Goal: Navigation & Orientation: Find specific page/section

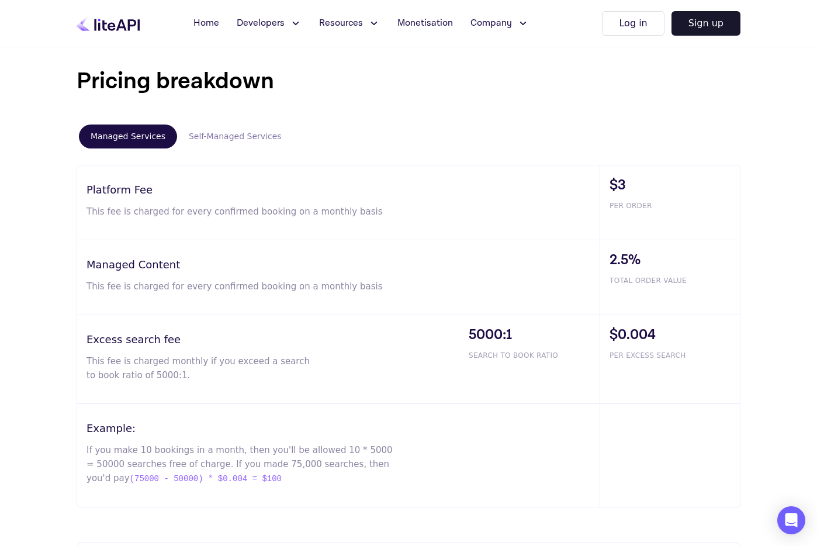
scroll to position [651, 0]
click at [203, 133] on button "Self-Managed Services" at bounding box center [235, 136] width 116 height 24
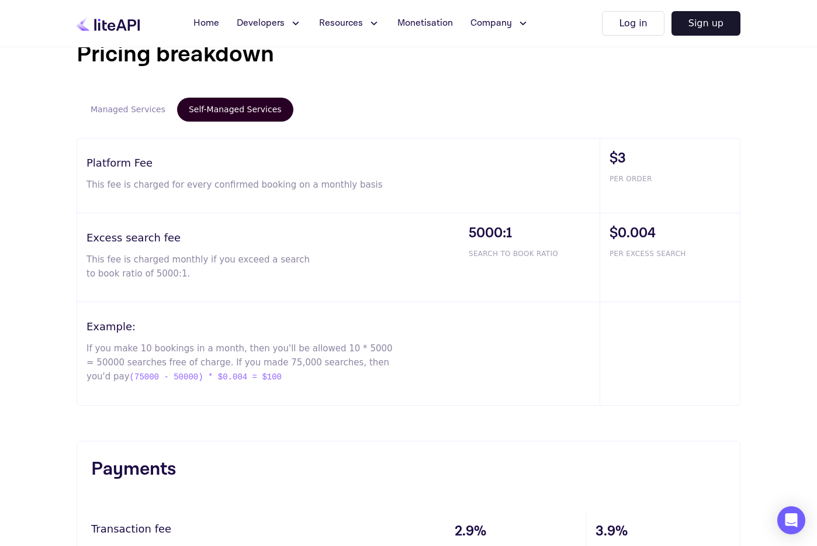
scroll to position [682, 0]
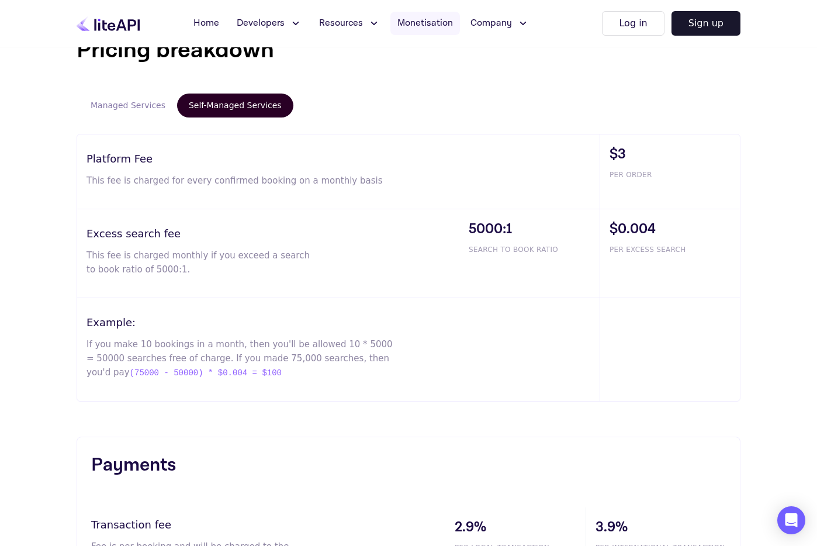
click at [428, 19] on span "Monetisation" at bounding box center [425, 23] width 56 height 14
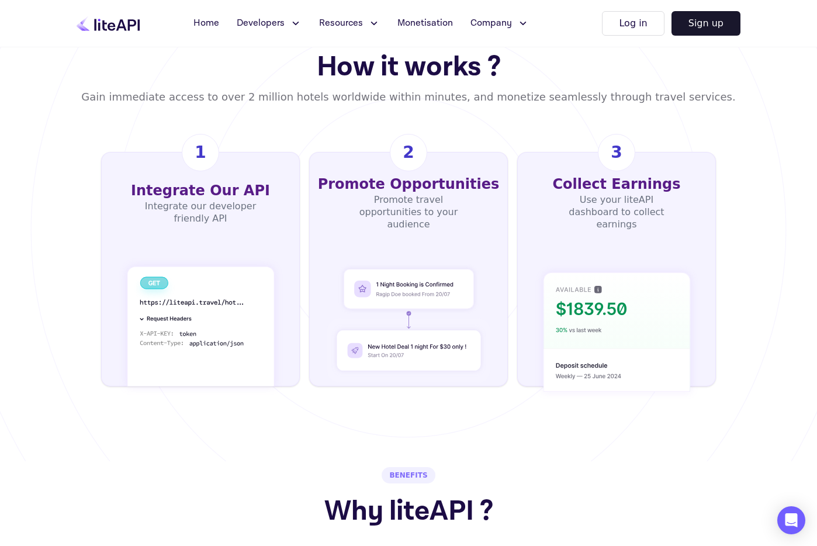
scroll to position [513, 0]
